Goal: Contribute content: Contribute content

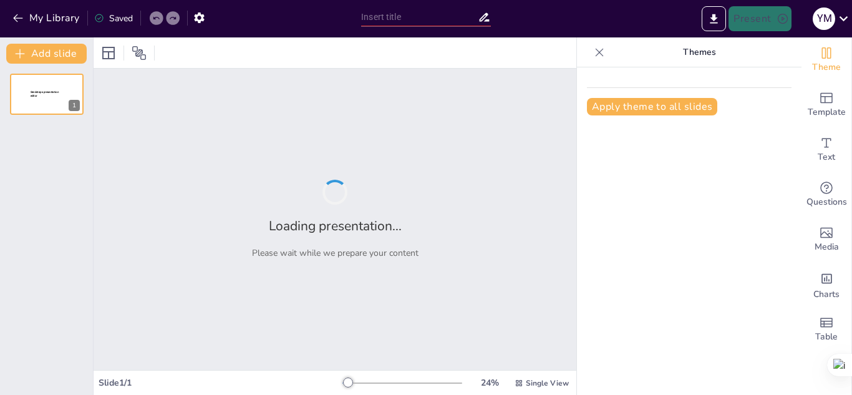
type input "La Batalla de [GEOGRAPHIC_DATA]: Contexto y Consecuencias"
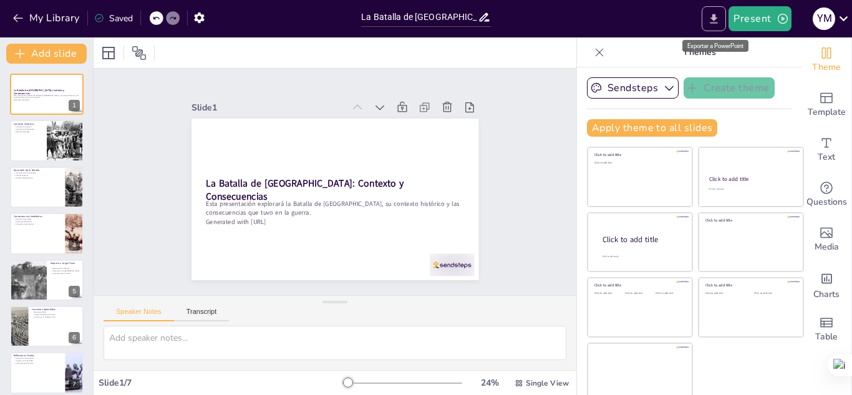
click at [707, 21] on button "Export to PowerPoint" at bounding box center [714, 18] width 24 height 25
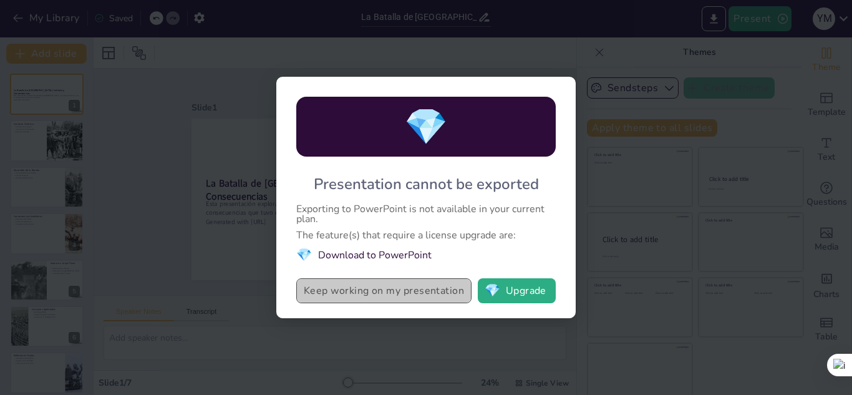
click at [439, 298] on button "Keep working on my presentation" at bounding box center [383, 290] width 175 height 25
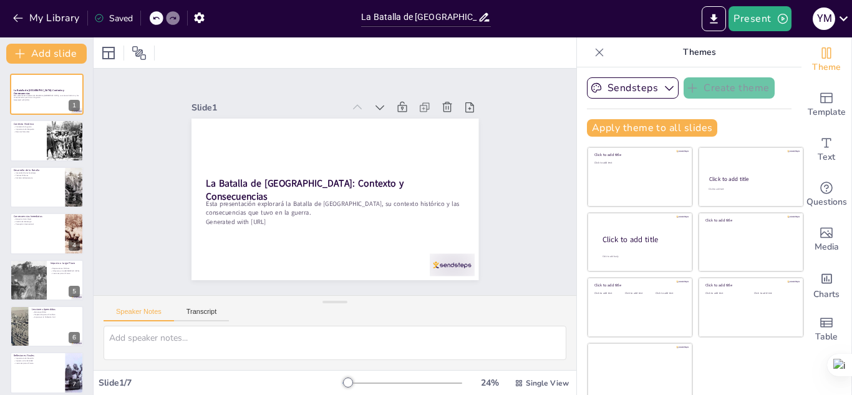
click at [593, 54] on icon at bounding box center [599, 52] width 12 height 12
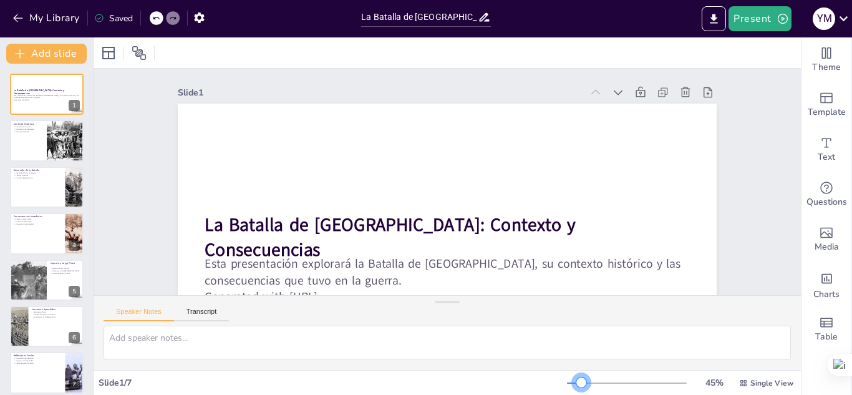
click at [573, 380] on div at bounding box center [627, 383] width 120 height 10
click at [443, 299] on div at bounding box center [447, 302] width 25 height 12
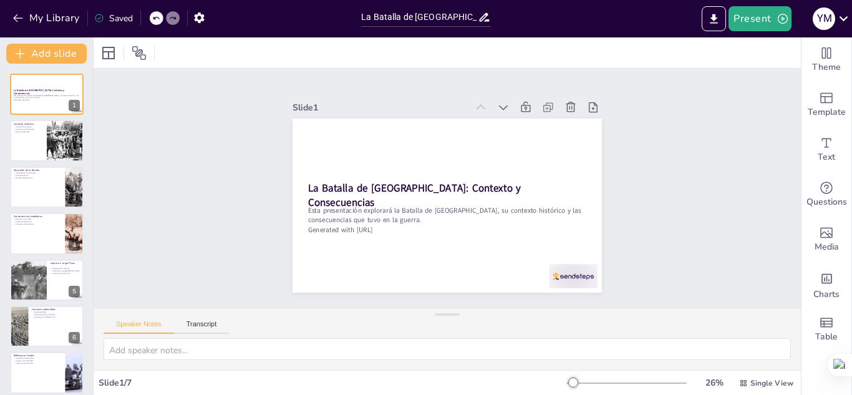
drag, startPoint x: 444, startPoint y: 303, endPoint x: 444, endPoint y: 350, distance: 47.4
click at [444, 350] on div "Speaker Notes Transcript" at bounding box center [448, 339] width 708 height 62
click at [109, 49] on icon at bounding box center [108, 53] width 15 height 15
click at [131, 54] on div at bounding box center [139, 53] width 20 height 20
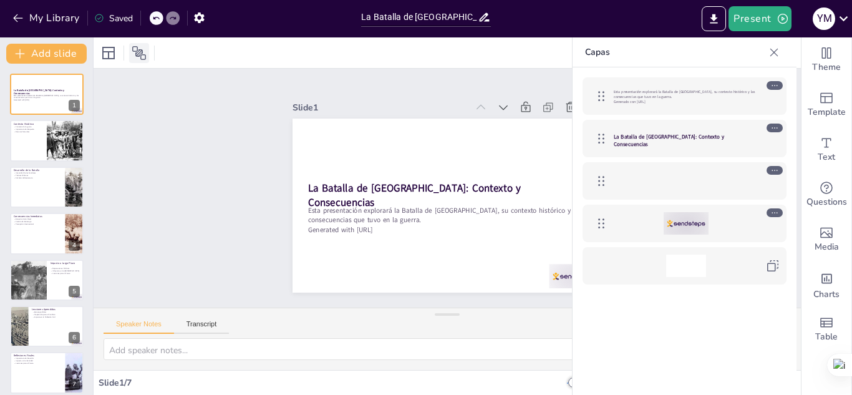
click at [131, 54] on div at bounding box center [139, 53] width 20 height 20
click at [772, 50] on icon at bounding box center [775, 52] width 8 height 8
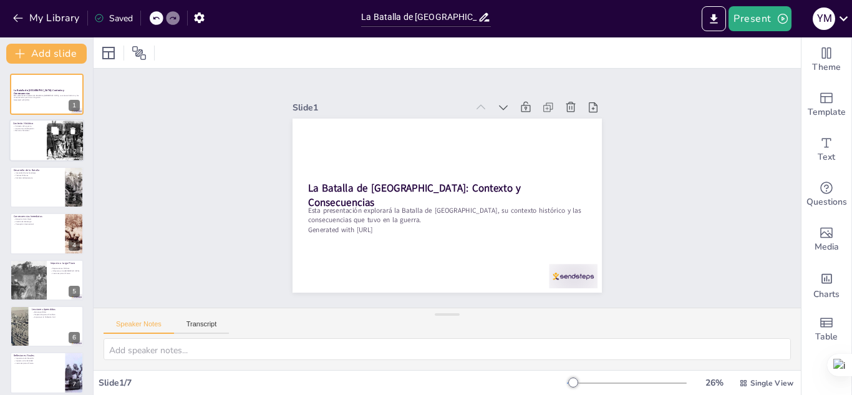
click at [21, 130] on p "Recursos Naturales" at bounding box center [28, 131] width 30 height 2
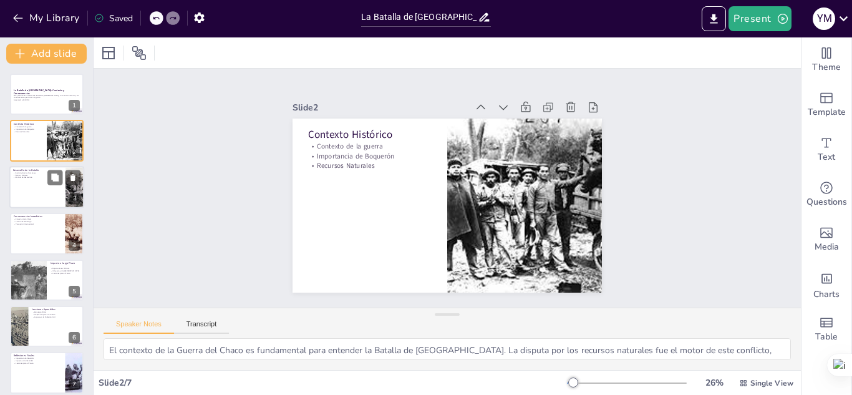
click at [26, 191] on div at bounding box center [46, 187] width 75 height 42
type textarea "La intensidad de los combates en Boquerón fue notable. Las fuerzas paraguayas, …"
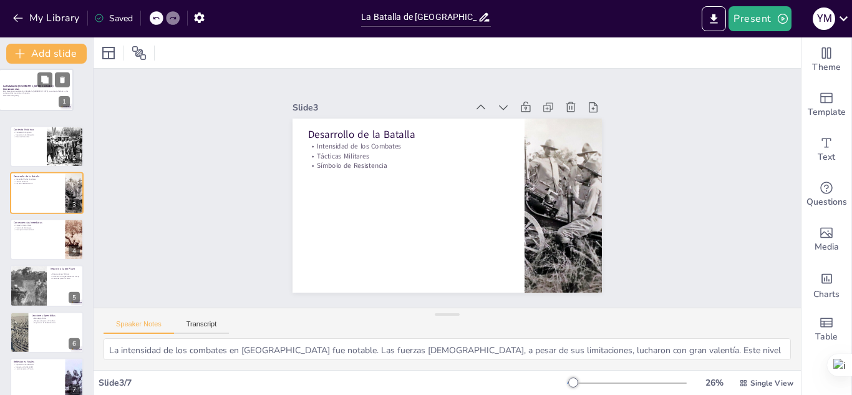
drag, startPoint x: 29, startPoint y: 87, endPoint x: 25, endPoint y: 81, distance: 6.7
click at [25, 81] on div at bounding box center [36, 89] width 74 height 41
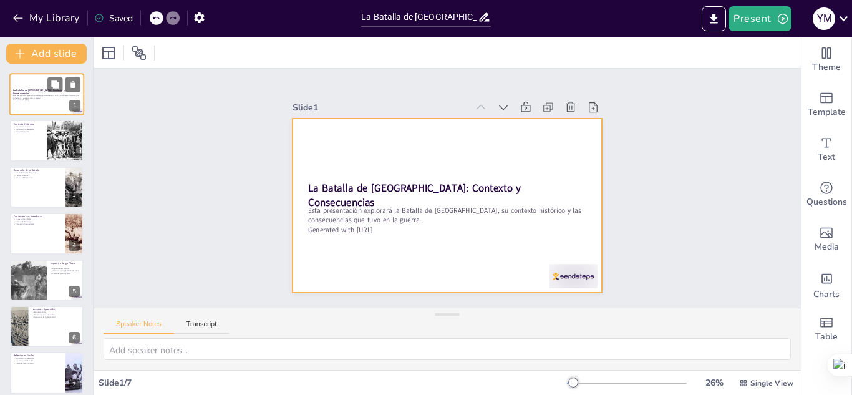
click at [47, 80] on div at bounding box center [46, 94] width 75 height 42
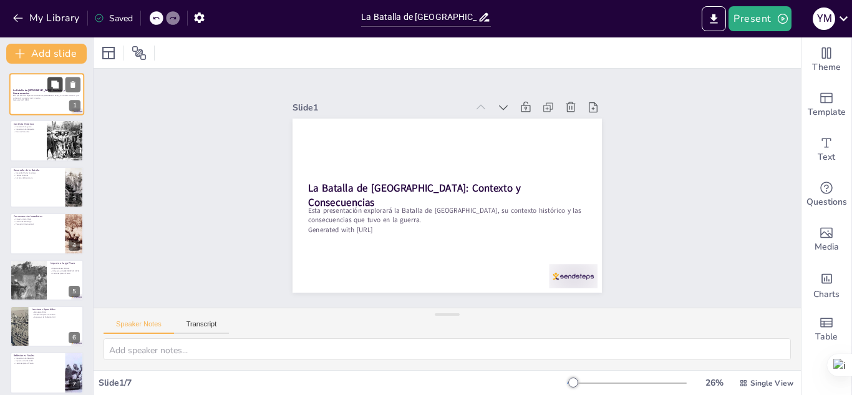
click at [56, 82] on icon at bounding box center [54, 83] width 7 height 7
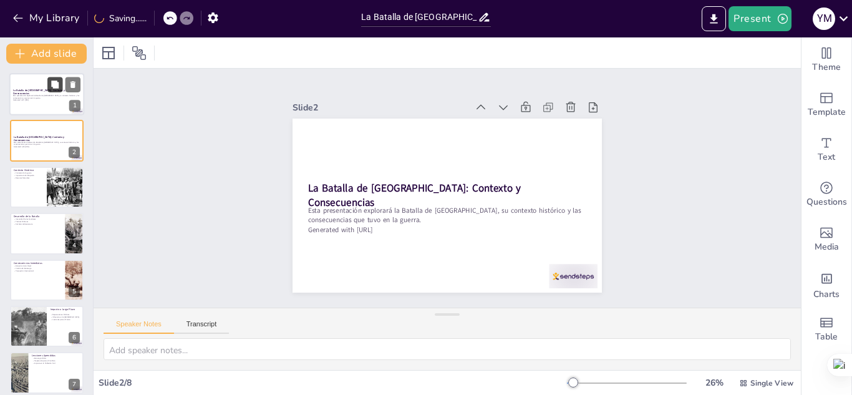
click at [57, 85] on icon at bounding box center [54, 83] width 7 height 7
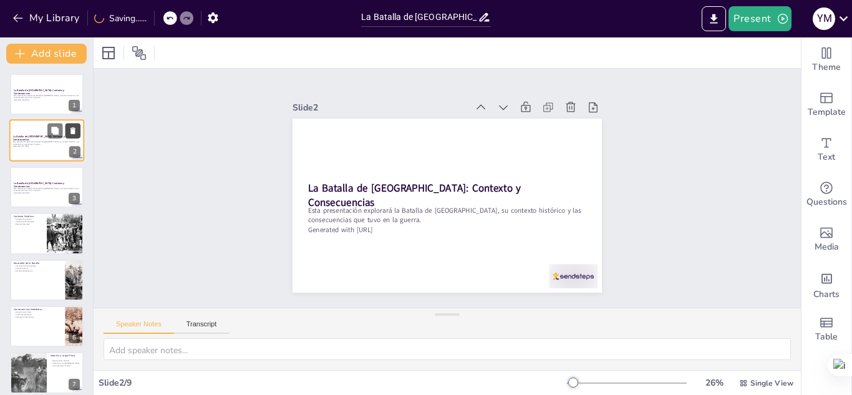
click at [77, 125] on button at bounding box center [73, 131] width 15 height 15
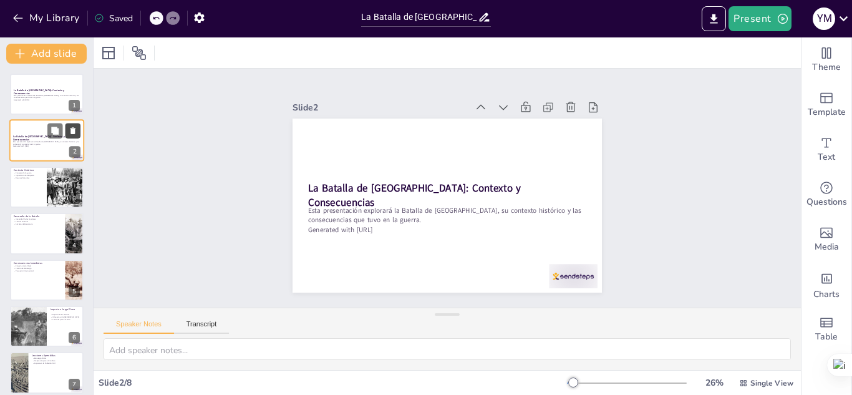
click at [77, 125] on button at bounding box center [73, 131] width 15 height 15
type textarea "El contexto de la Guerra del Chaco es fundamental para entender la Batalla de B…"
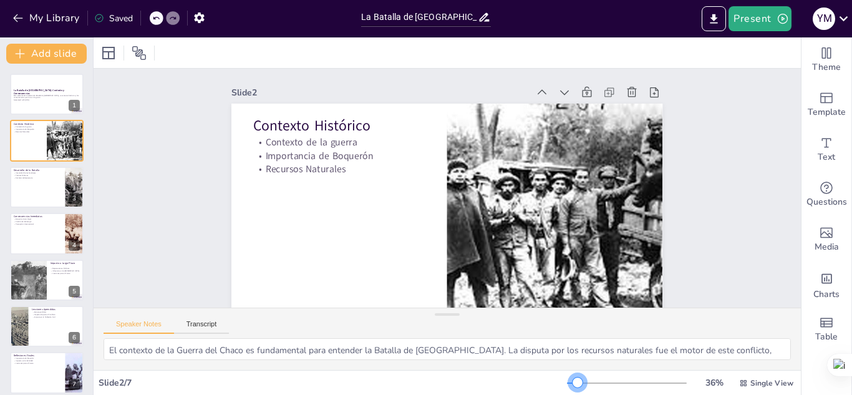
click at [573, 385] on div at bounding box center [578, 382] width 10 height 10
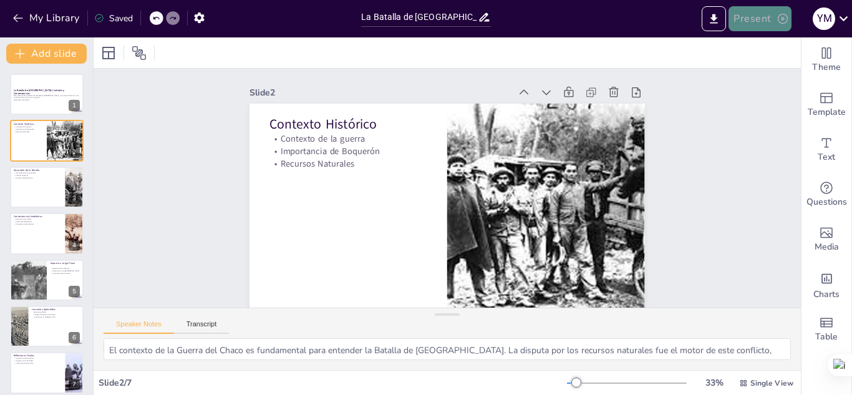
click at [762, 27] on button "Present" at bounding box center [760, 18] width 62 height 25
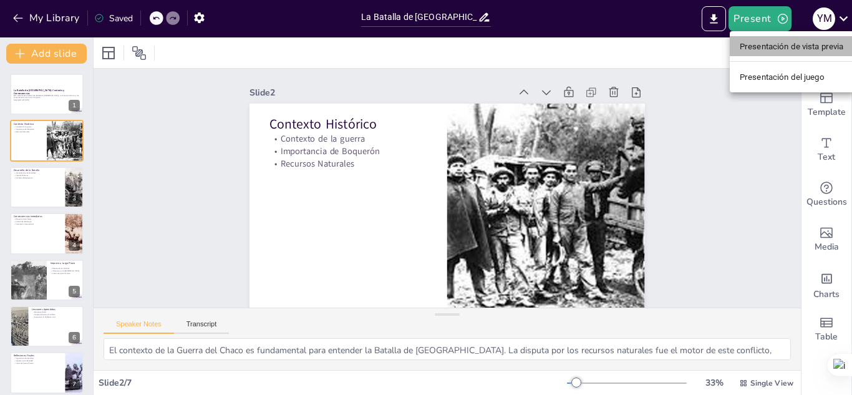
click at [761, 56] on li "Presentación de vista previa" at bounding box center [792, 46] width 124 height 20
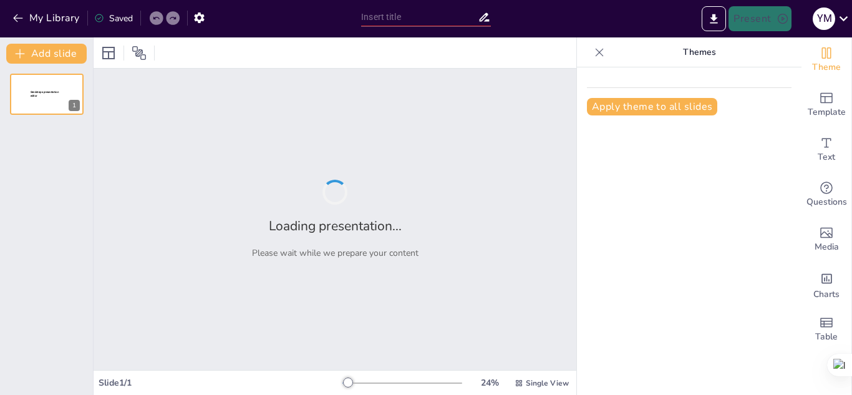
type input "La Batalla de [GEOGRAPHIC_DATA]: Contexto y Consecuencias"
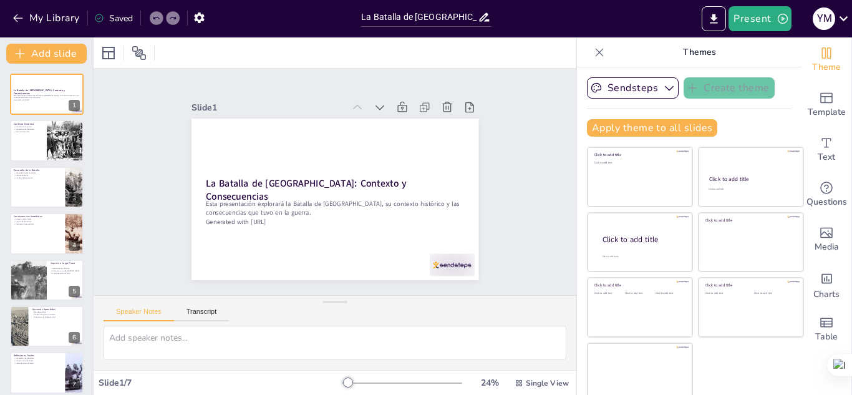
click at [593, 57] on icon at bounding box center [599, 52] width 12 height 12
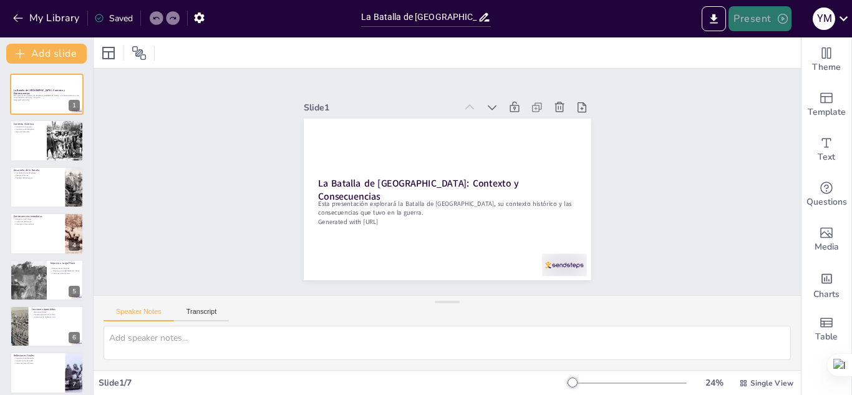
click at [751, 14] on button "Present" at bounding box center [760, 18] width 62 height 25
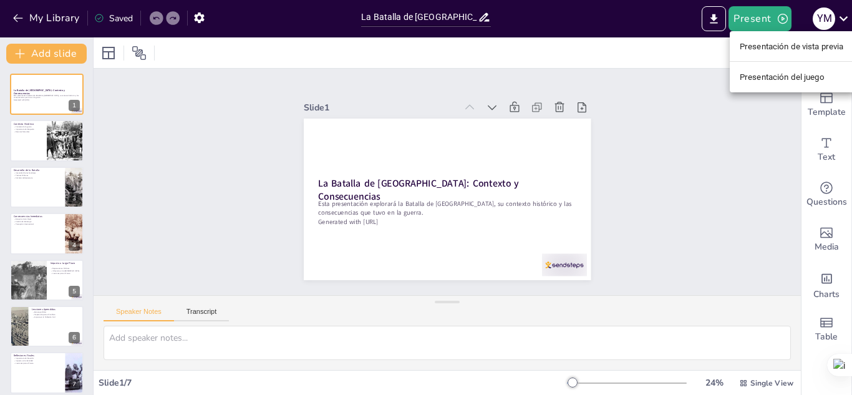
click at [783, 57] on ul "Presentación de vista previa Presentación del juego" at bounding box center [792, 61] width 124 height 61
click at [783, 42] on font "Presentación de vista previa" at bounding box center [792, 46] width 104 height 9
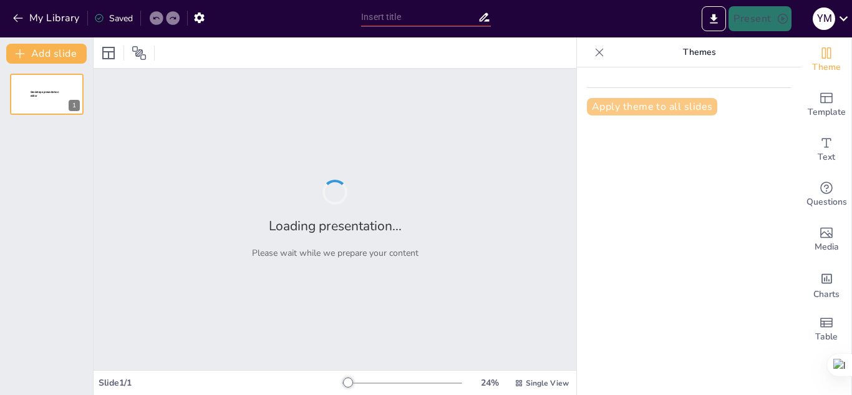
type input "La Batalla de [GEOGRAPHIC_DATA]: Contexto y Consecuencias"
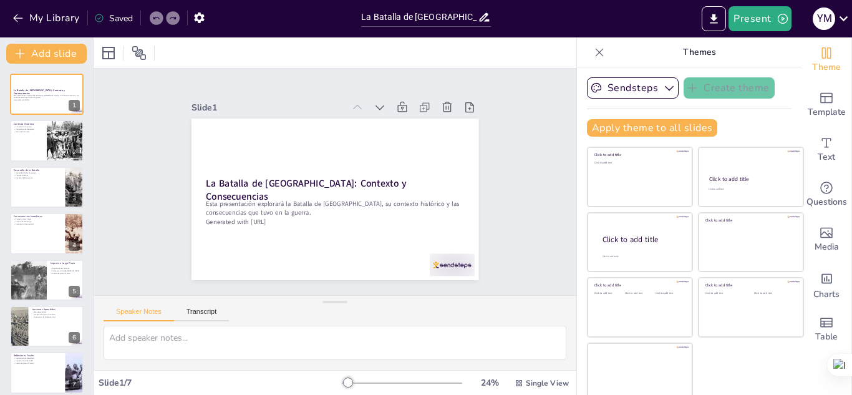
scroll to position [9, 0]
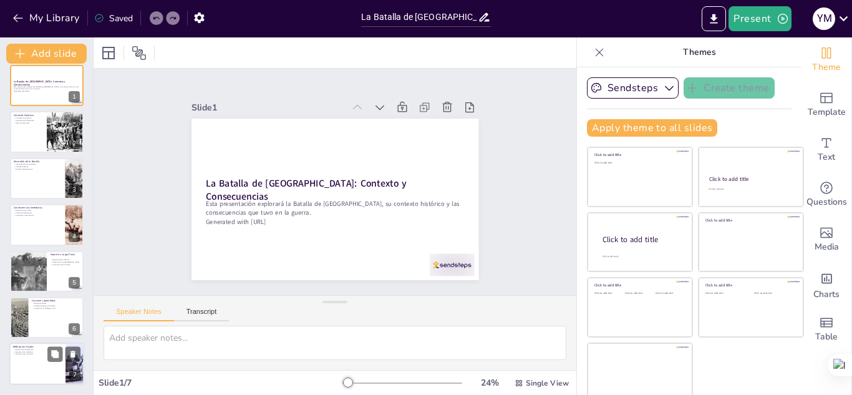
click at [38, 356] on div at bounding box center [46, 364] width 75 height 42
type textarea "Recordar la Batalla de Boquerón es crucial para entender la historia de América…"
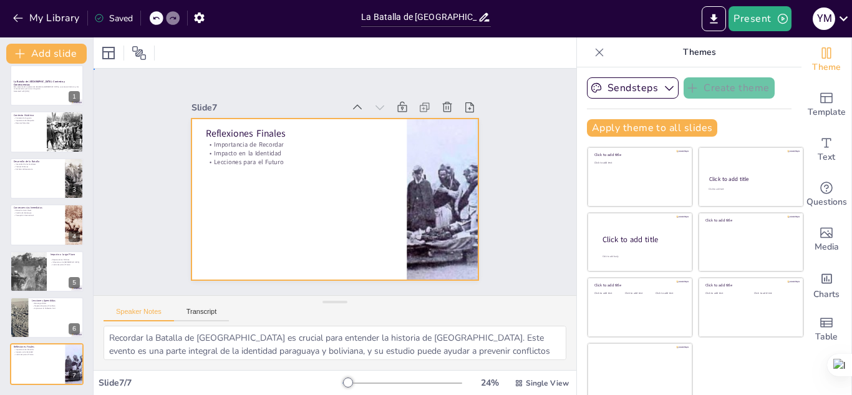
click at [220, 195] on div at bounding box center [328, 198] width 328 height 265
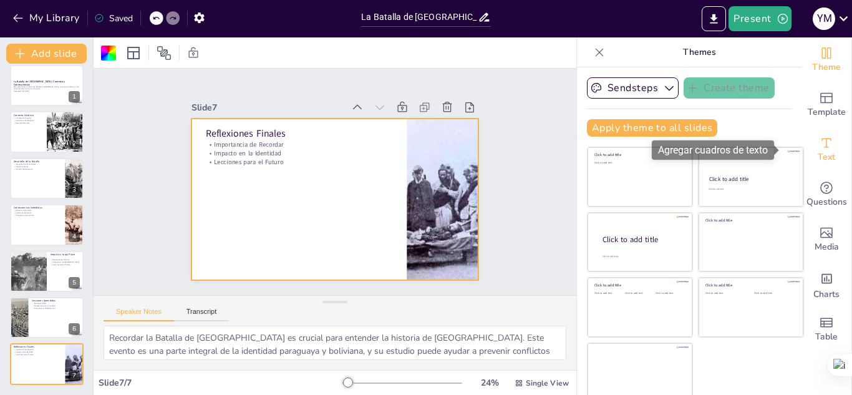
click at [819, 146] on icon "Add text boxes" at bounding box center [826, 142] width 15 height 15
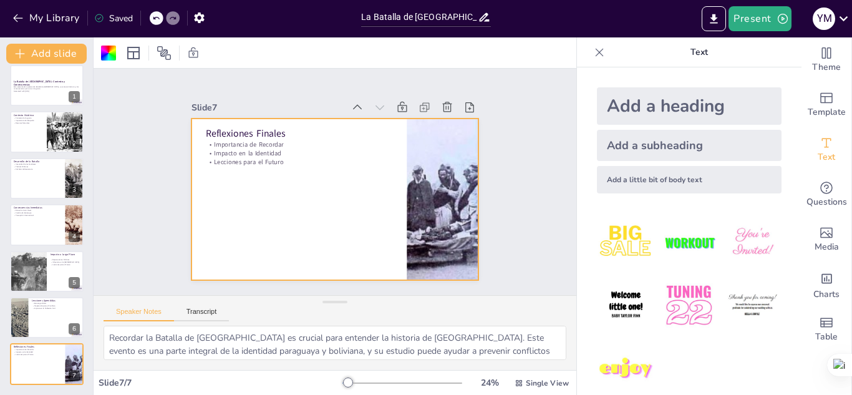
click at [739, 246] on img at bounding box center [753, 242] width 58 height 58
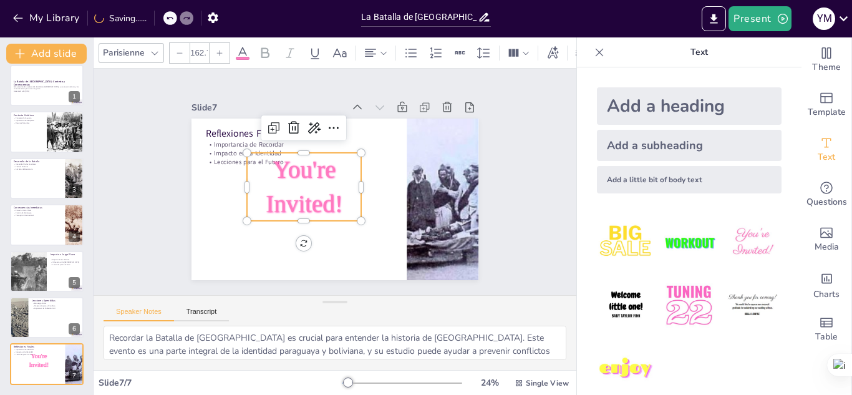
click at [725, 299] on img at bounding box center [753, 305] width 58 height 58
click at [322, 199] on span "You're Invited!" at bounding box center [311, 163] width 90 height 92
click at [306, 117] on icon at bounding box center [313, 117] width 14 height 15
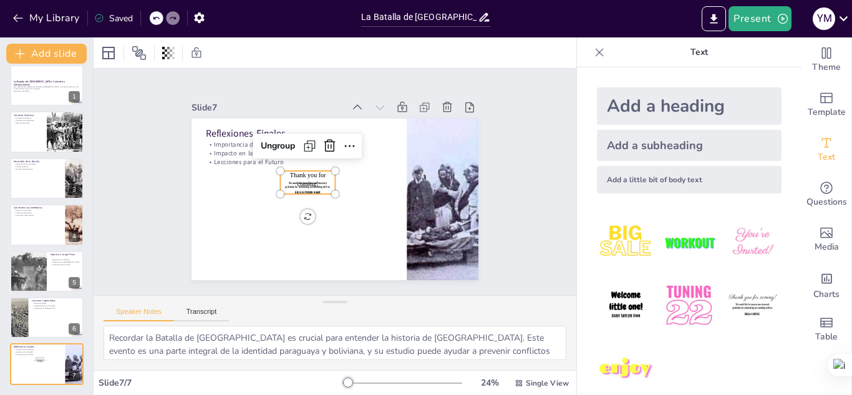
click at [317, 176] on span "We would like to express our sincerest gratitude for celebrating our wedding wi…" at bounding box center [309, 171] width 41 height 27
click at [306, 173] on span "Thank you for coming!" at bounding box center [313, 167] width 36 height 26
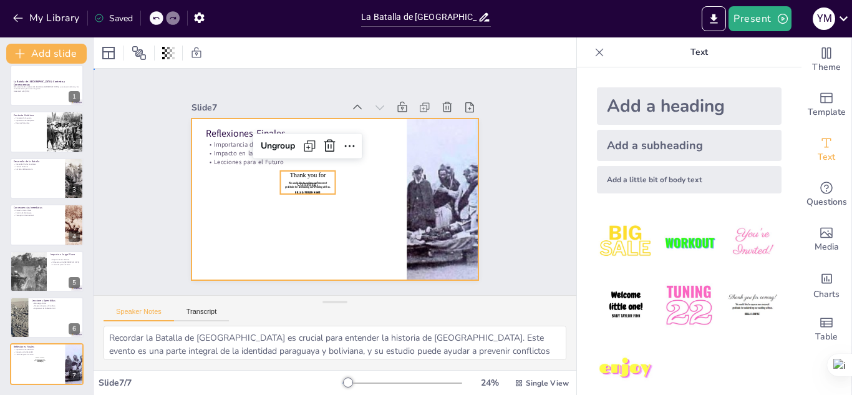
click at [356, 240] on div at bounding box center [331, 199] width 314 height 218
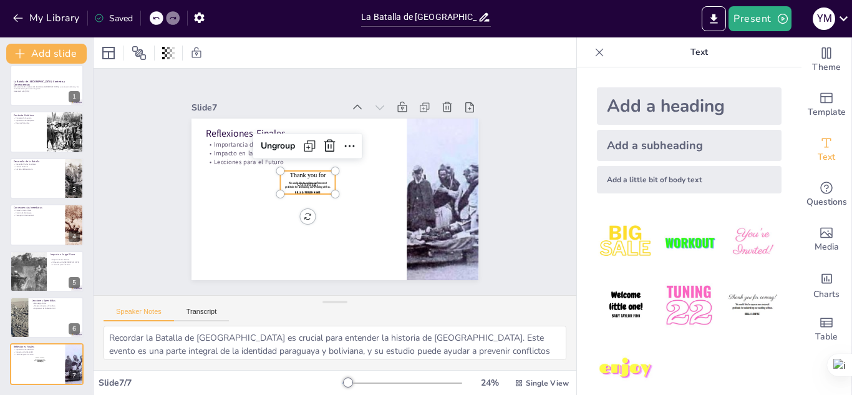
click at [303, 170] on span "Thank you for coming!" at bounding box center [311, 170] width 36 height 24
click at [332, 134] on div at bounding box center [345, 147] width 26 height 26
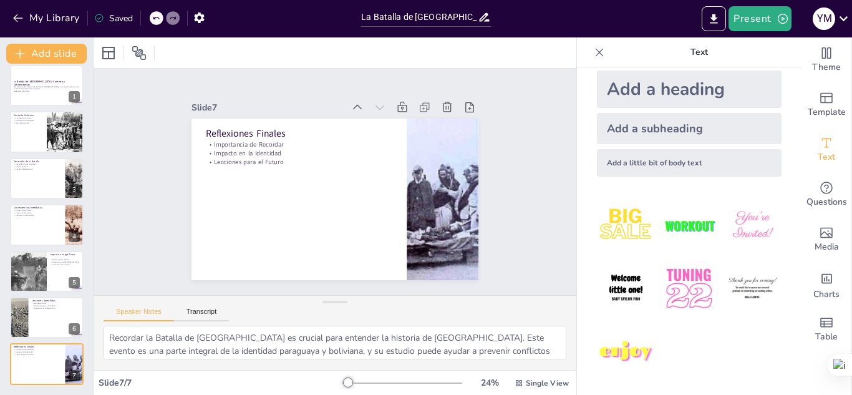
click at [705, 131] on div "Add a subheading" at bounding box center [689, 128] width 185 height 31
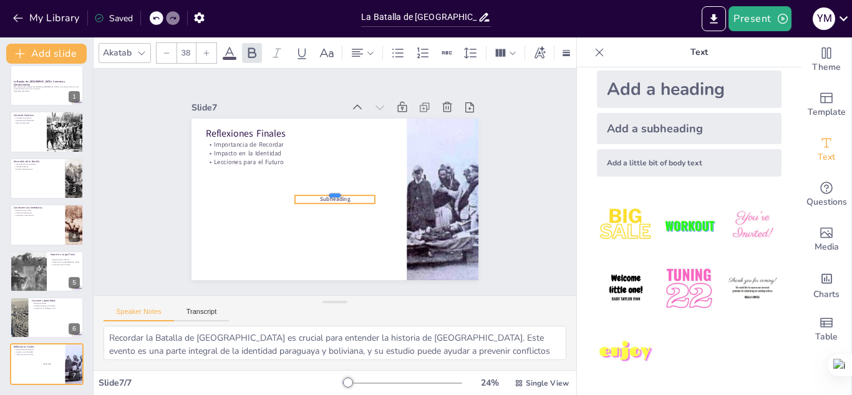
click at [336, 190] on div at bounding box center [327, 182] width 18 height 80
click at [350, 190] on div at bounding box center [333, 190] width 80 height 26
click at [336, 184] on span "Subheading" at bounding box center [322, 170] width 26 height 27
click at [341, 192] on span "Subheading" at bounding box center [326, 197] width 30 height 22
click at [331, 192] on span "Subheading" at bounding box center [320, 190] width 22 height 30
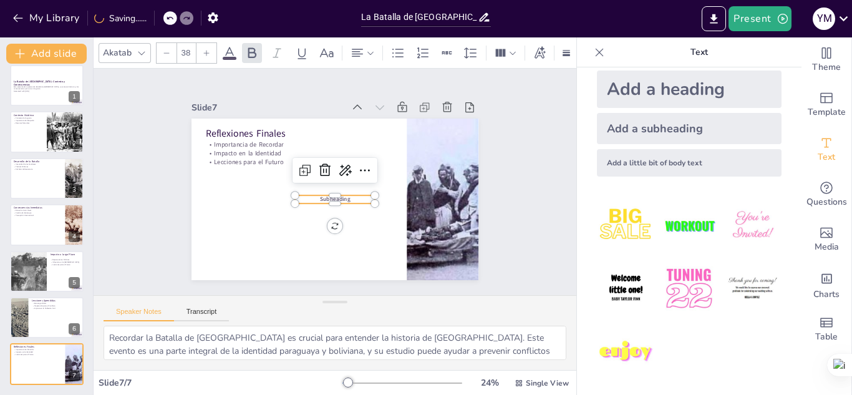
click at [341, 193] on span "Subheading" at bounding box center [333, 198] width 31 height 11
click at [341, 192] on span "Subheading" at bounding box center [326, 197] width 30 height 22
click at [341, 195] on span "Subheading" at bounding box center [335, 198] width 30 height 7
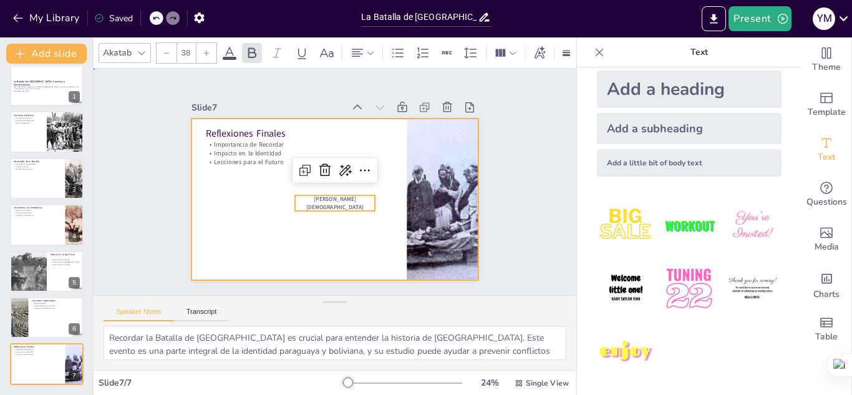
click at [355, 230] on div at bounding box center [328, 198] width 328 height 265
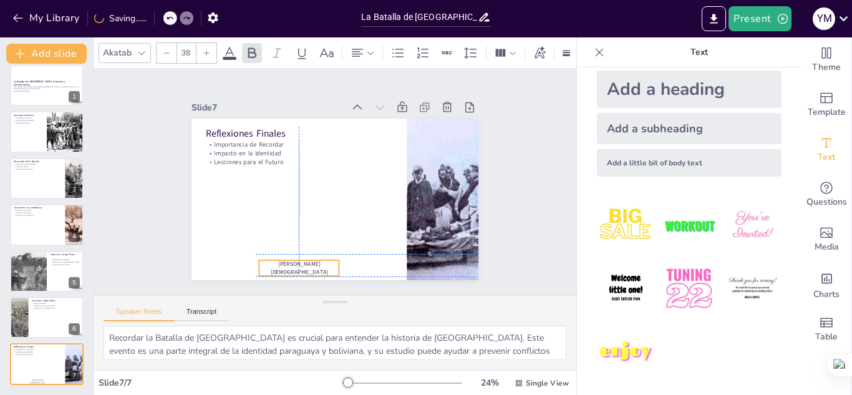
drag, startPoint x: 348, startPoint y: 198, endPoint x: 308, endPoint y: 261, distance: 73.7
click at [308, 261] on span "YASKARA THAIS JUSTINIANO ARIAS" at bounding box center [290, 264] width 58 height 21
click at [258, 253] on span "YASKARA THAIS JUSTINIANO ARIAS" at bounding box center [253, 233] width 51 height 42
click at [263, 125] on span "YASKARA THAIS JUSTINIANO ARIAS" at bounding box center [284, 99] width 42 height 51
click at [258, 166] on span "YASKARA THAIS JUSTINIANO ARIAS" at bounding box center [252, 137] width 21 height 58
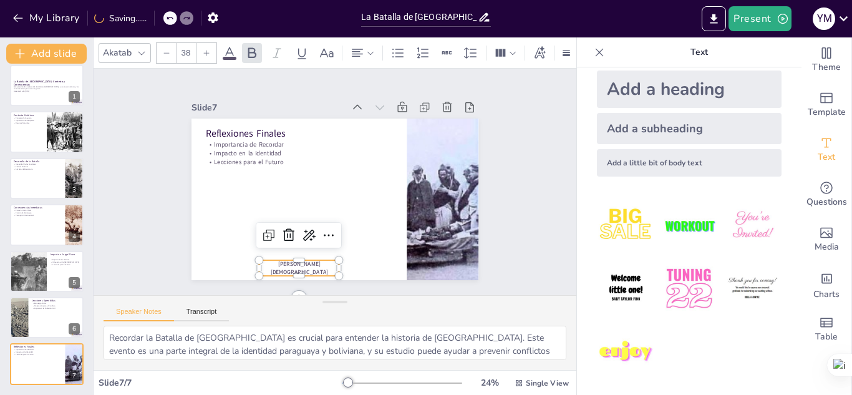
click at [255, 185] on span "YASKARA THAIS JUSTINIANO ARIAS" at bounding box center [245, 156] width 21 height 58
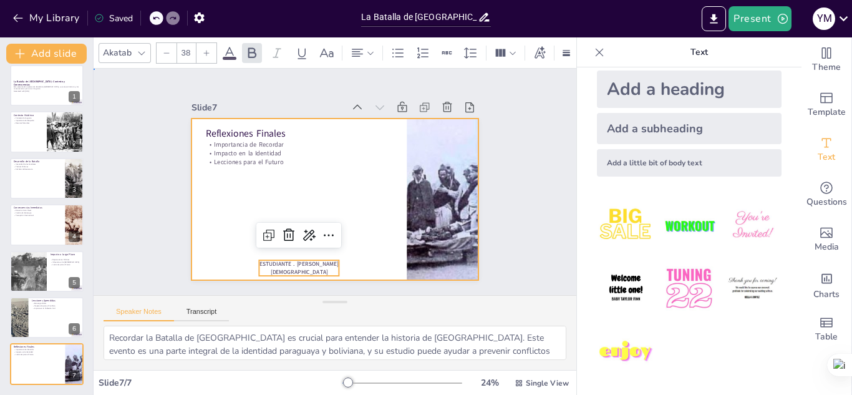
click at [309, 196] on div at bounding box center [329, 198] width 323 height 243
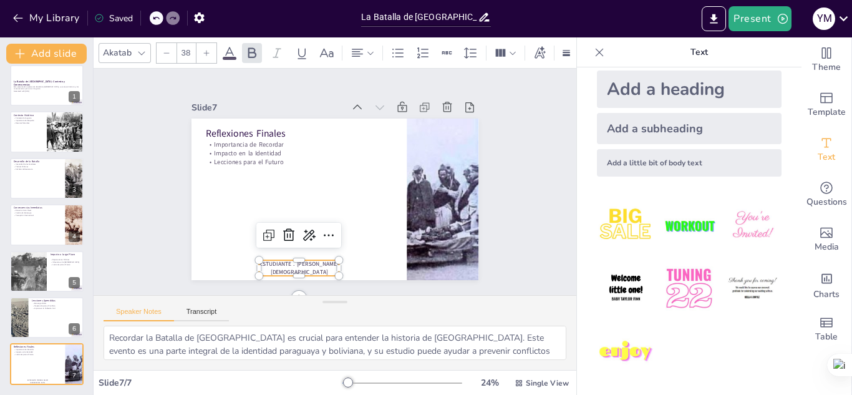
click at [287, 259] on span "ESTUDIANTE . YASKARA THAIS JUSTINIANO ARIAS" at bounding box center [275, 251] width 78 height 36
click at [274, 235] on span "ESTUDIANTE . YASKARA THAIS JUSTINIANO ARIAS" at bounding box center [247, 201] width 53 height 69
click at [287, 259] on span "ESTUDIANTE . YASKARA THAIS JUSTINIANO ARIAS" at bounding box center [275, 251] width 78 height 36
click at [287, 259] on span "ESTUDIANTE . YASKARA THAIS JUSTINIANO ARIAS" at bounding box center [268, 244] width 75 height 42
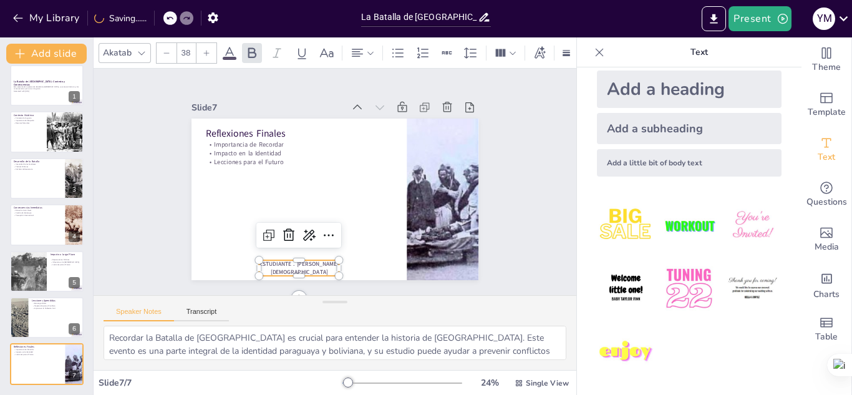
click at [287, 259] on span "ESTUDIANTE . YASKARA THAIS JUSTINIANO ARIAS" at bounding box center [282, 257] width 79 height 29
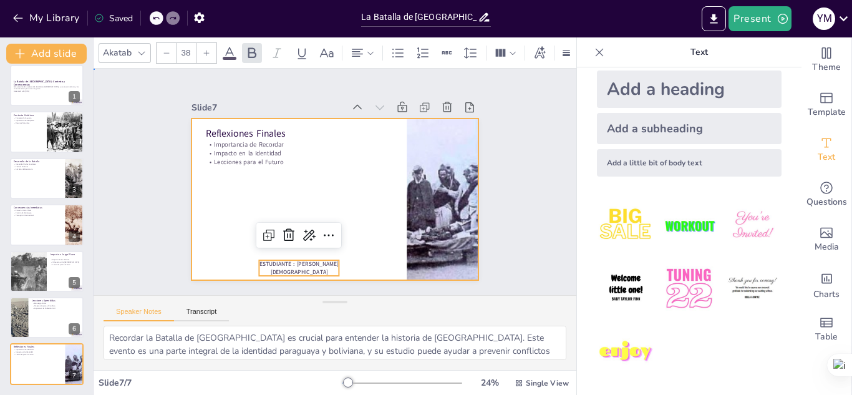
click at [338, 230] on div at bounding box center [325, 195] width 328 height 299
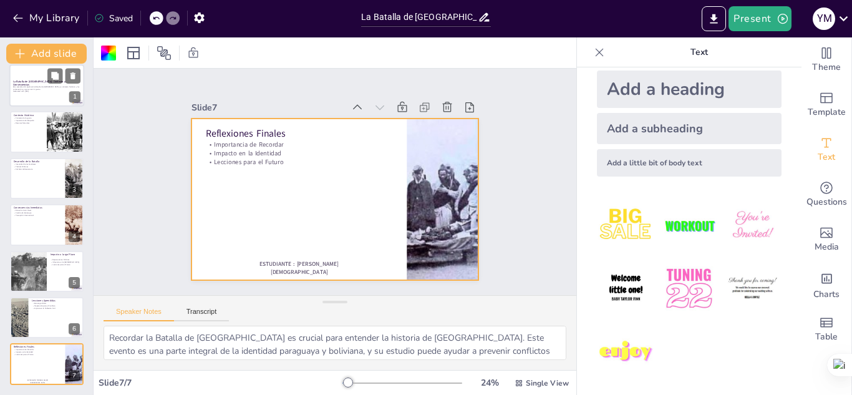
click at [32, 72] on div at bounding box center [46, 85] width 75 height 42
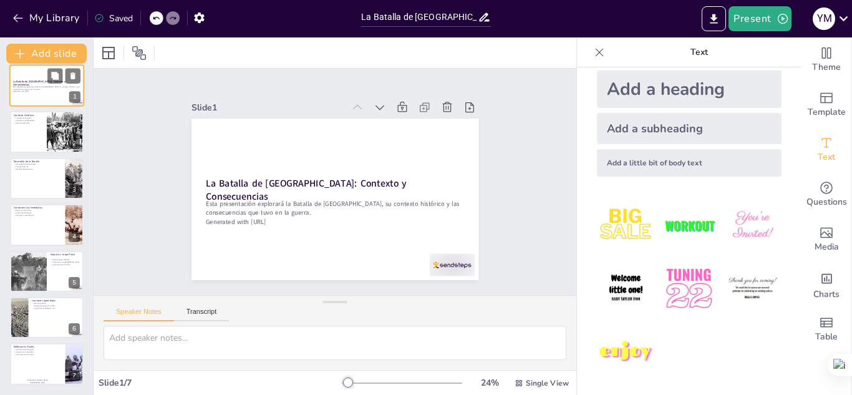
scroll to position [0, 0]
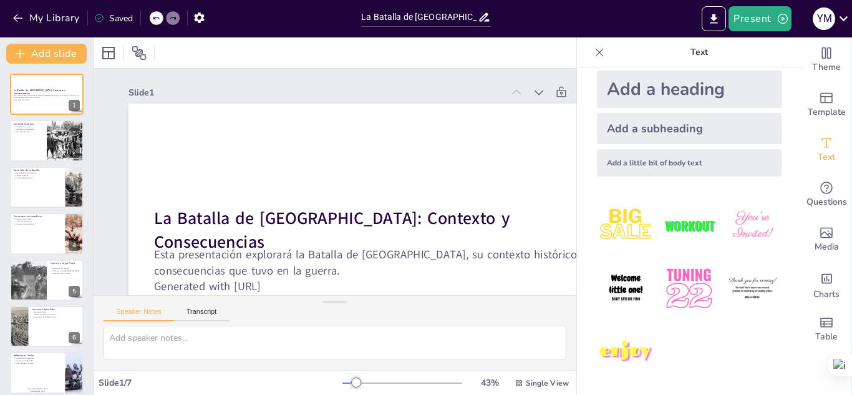
click at [597, 53] on div at bounding box center [600, 52] width 20 height 20
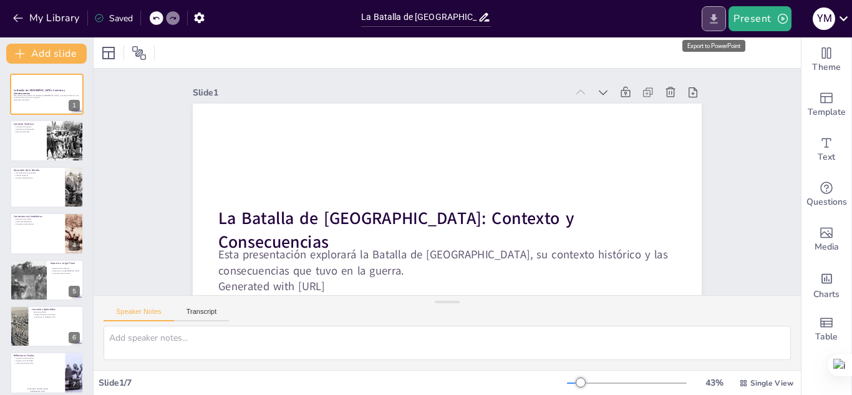
click at [718, 21] on icon "Export to PowerPoint" at bounding box center [714, 18] width 13 height 13
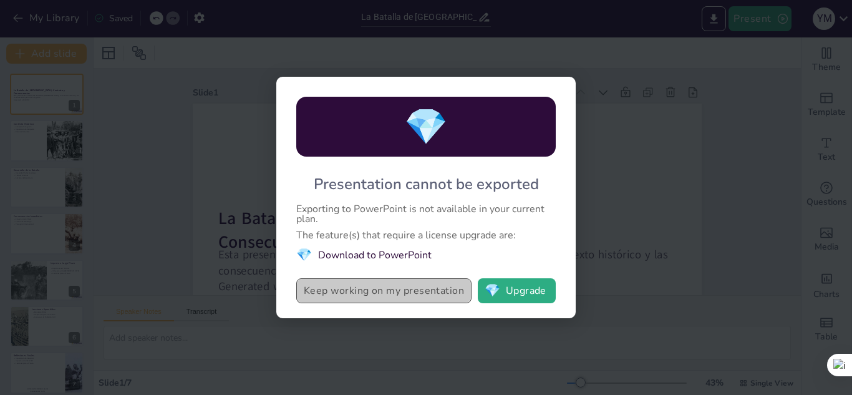
click at [439, 298] on button "Keep working on my presentation" at bounding box center [383, 290] width 175 height 25
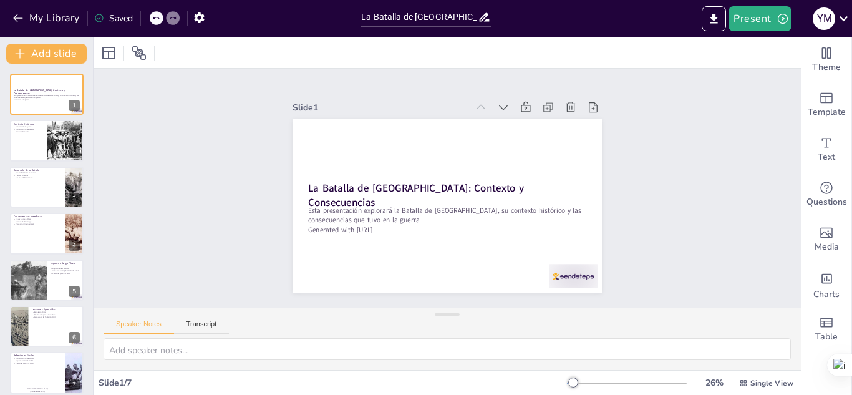
drag, startPoint x: 445, startPoint y: 298, endPoint x: 450, endPoint y: 331, distance: 34.0
click at [450, 331] on div "Speaker Notes Transcript" at bounding box center [448, 339] width 708 height 62
click at [640, 132] on div "Slide 1 La Batalla de Boquerón: Contexto y Consecuencias Esta presentación expl…" at bounding box center [448, 188] width 708 height 239
click at [845, 20] on icon at bounding box center [843, 18] width 9 height 5
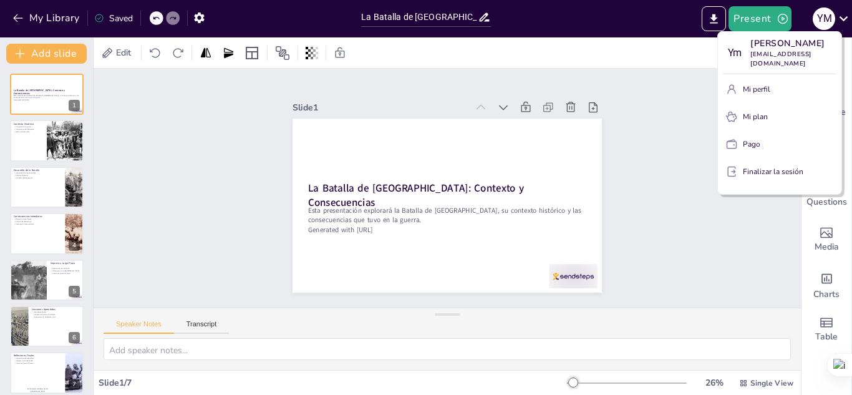
click at [637, 202] on div at bounding box center [426, 197] width 852 height 395
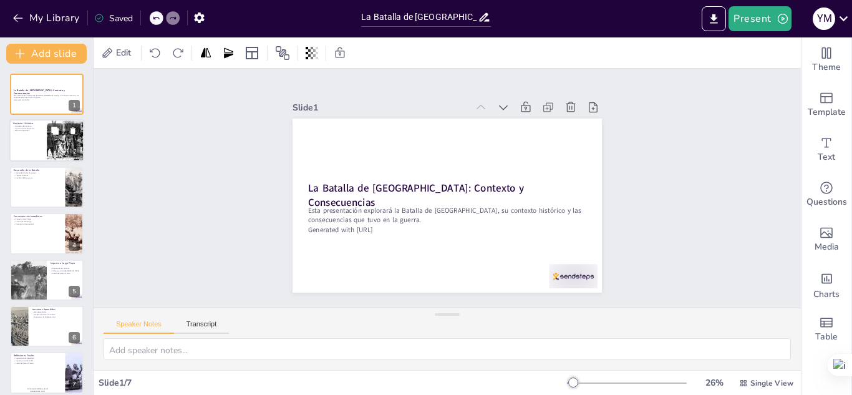
click at [52, 150] on div at bounding box center [66, 141] width 74 height 42
type textarea "El contexto de la Guerra del Chaco es fundamental para entender la Batalla de B…"
